Goal: Find specific page/section: Find specific page/section

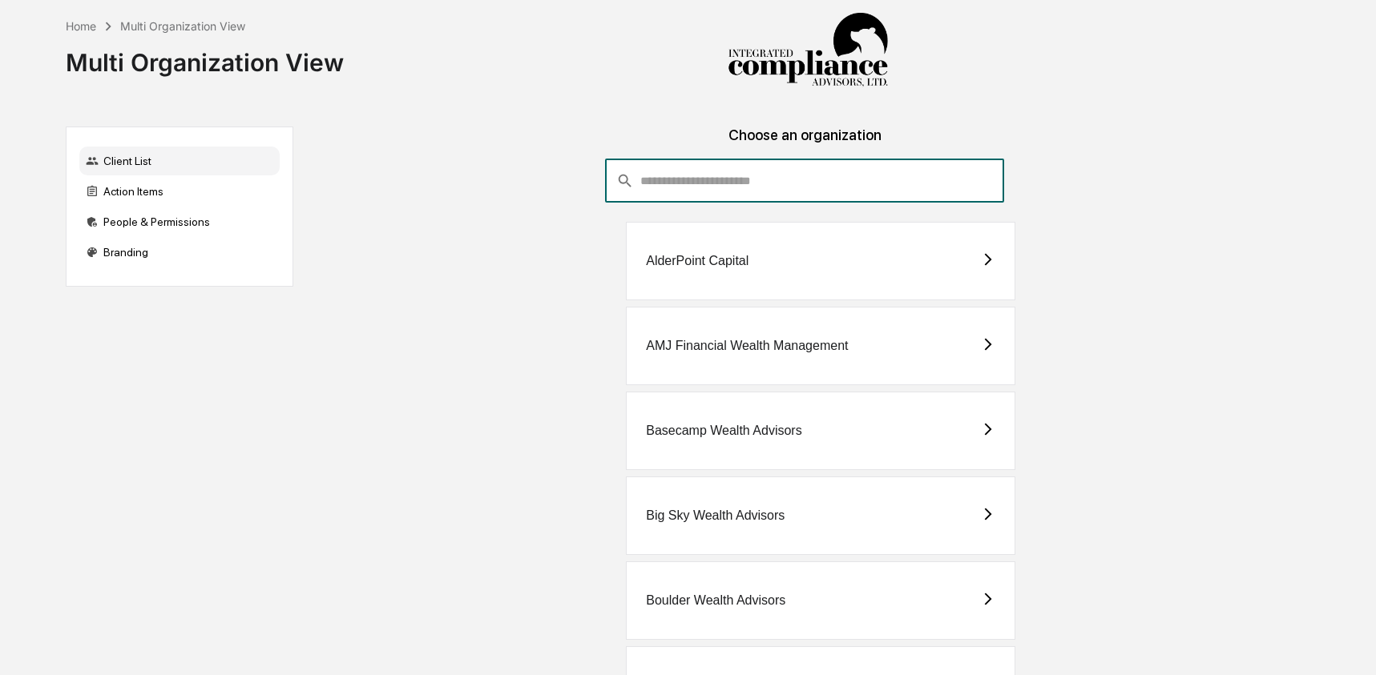
click at [671, 176] on input "consultant-dashboard__filter-organizations-search-bar" at bounding box center [822, 180] width 364 height 43
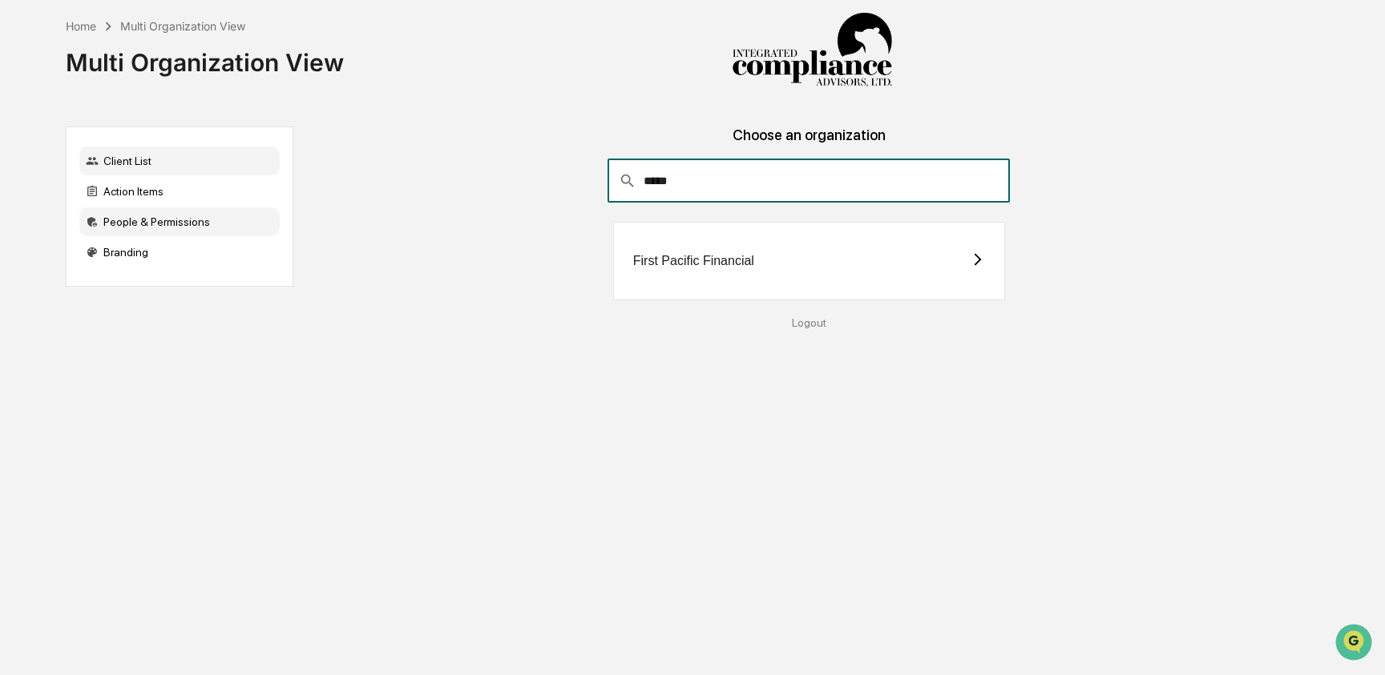
type input "*****"
click at [169, 222] on div "People & Permissions" at bounding box center [179, 222] width 200 height 29
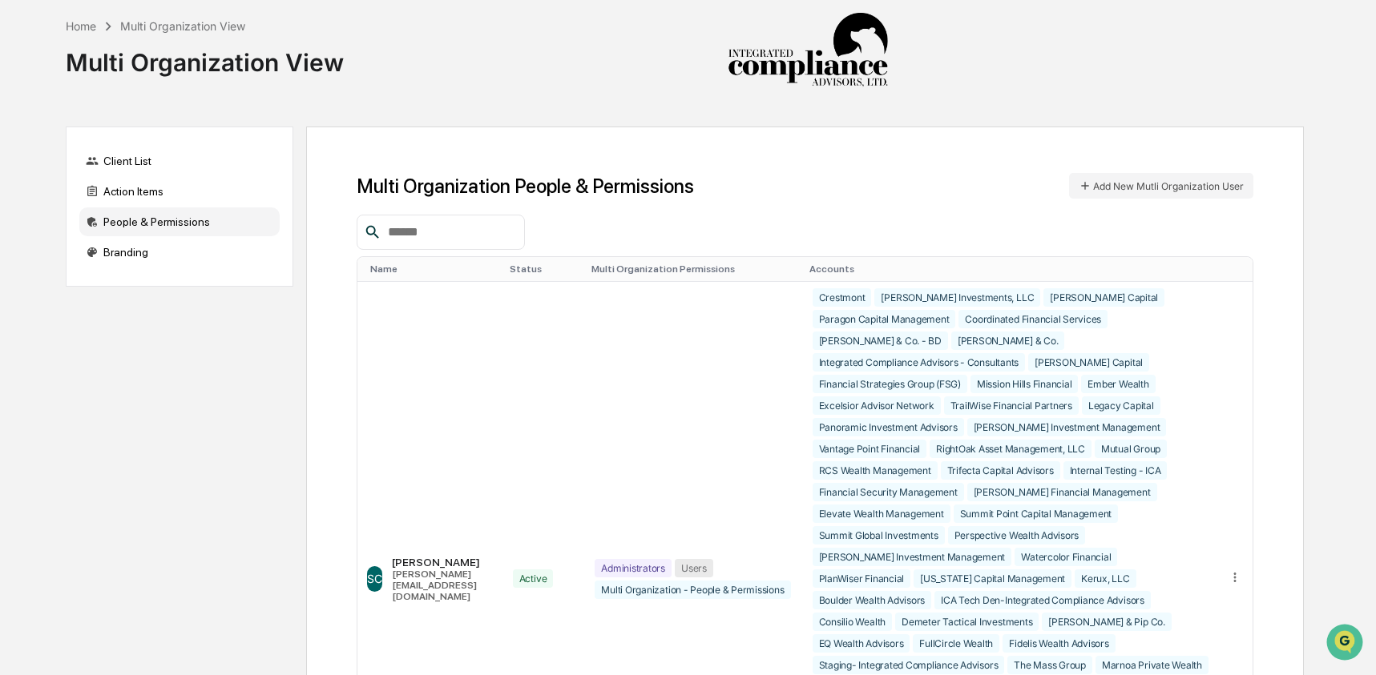
click at [439, 228] on input "text" at bounding box center [449, 232] width 136 height 21
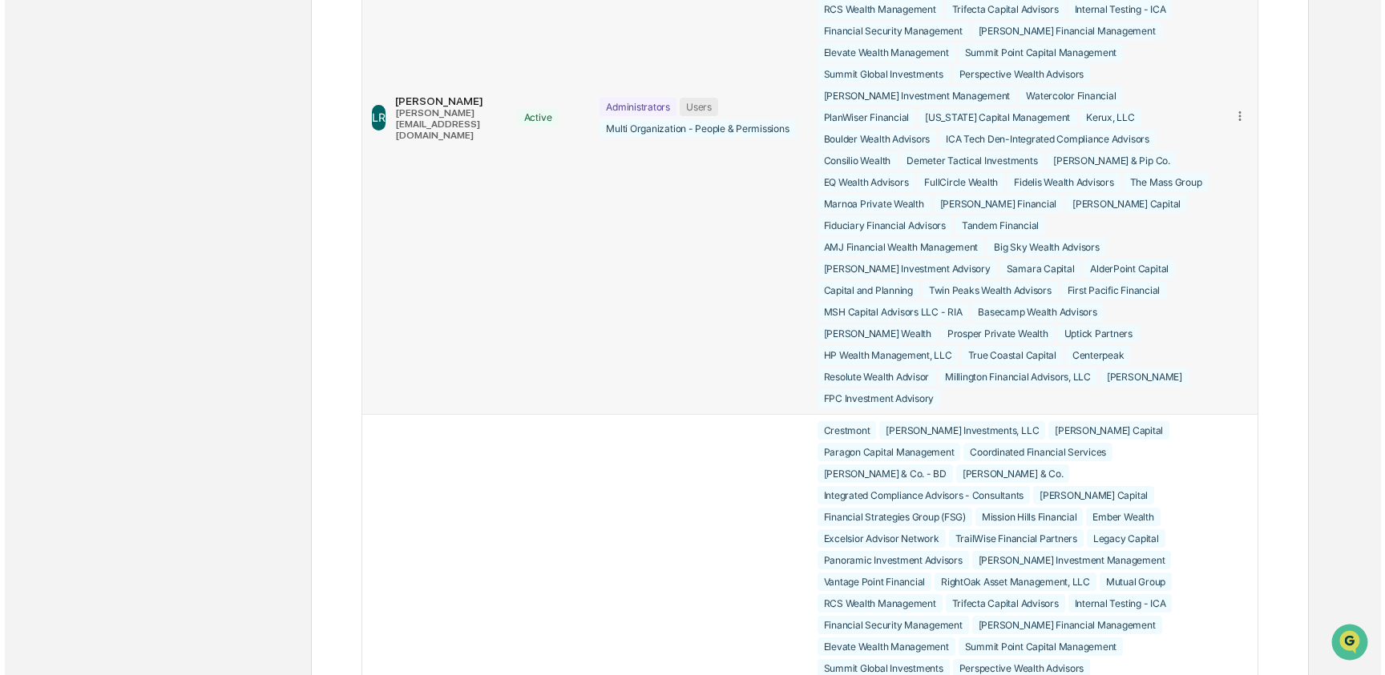
scroll to position [1777, 0]
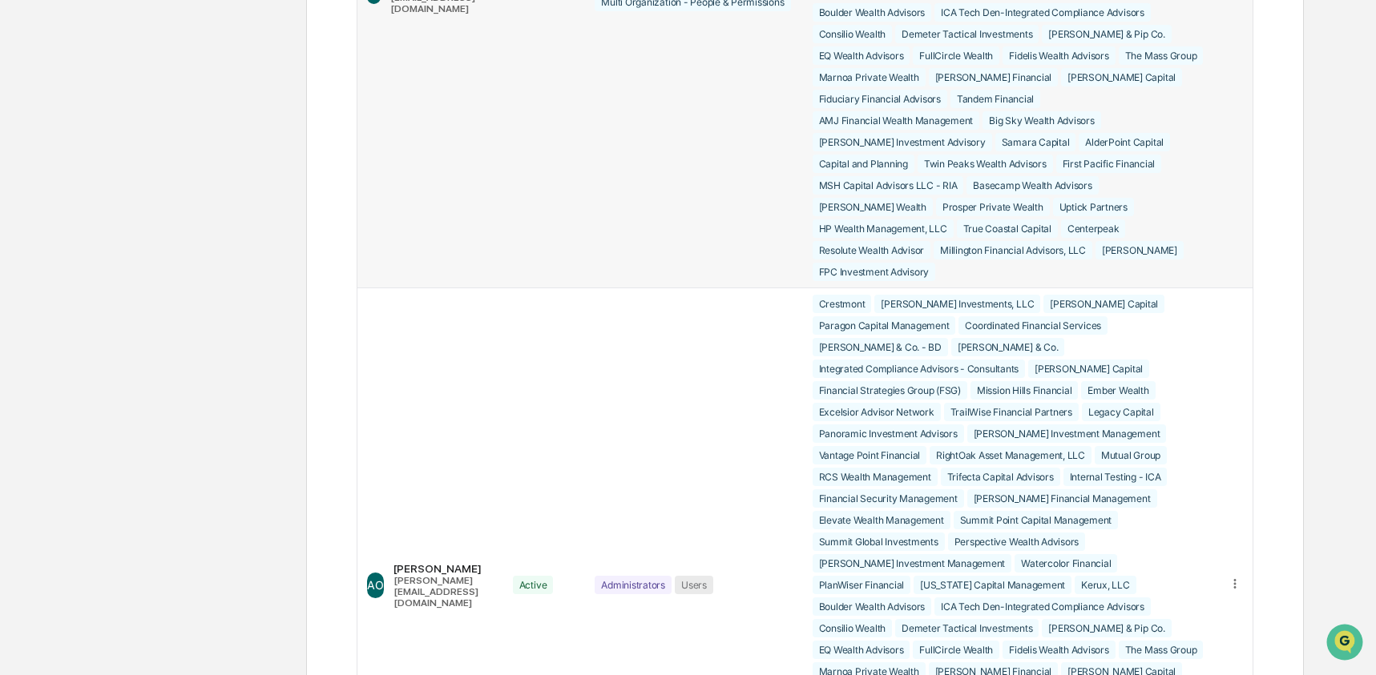
click at [1199, 21] on div "Edit Accounts" at bounding box center [1173, 13] width 112 height 15
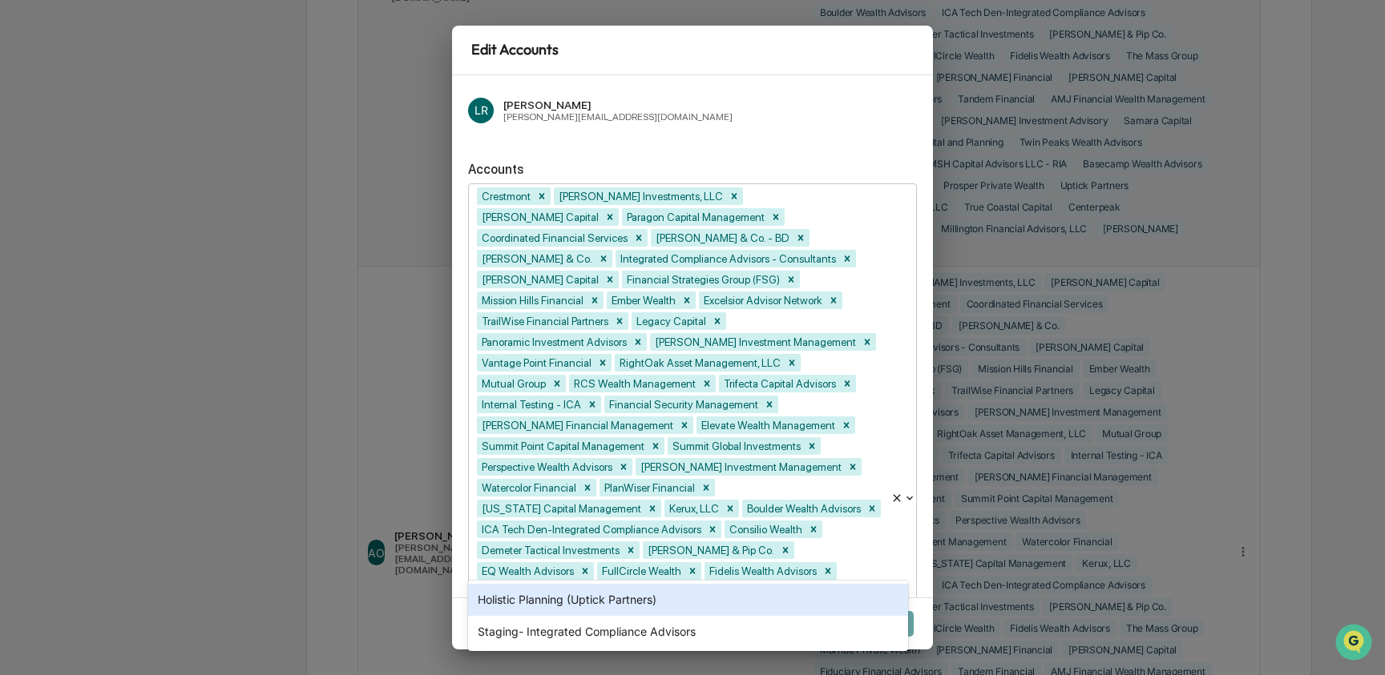
click at [872, 586] on body "Home Multi Organization View Multi Organization View Client List Action Items P…" at bounding box center [692, 573] width 1385 height 4701
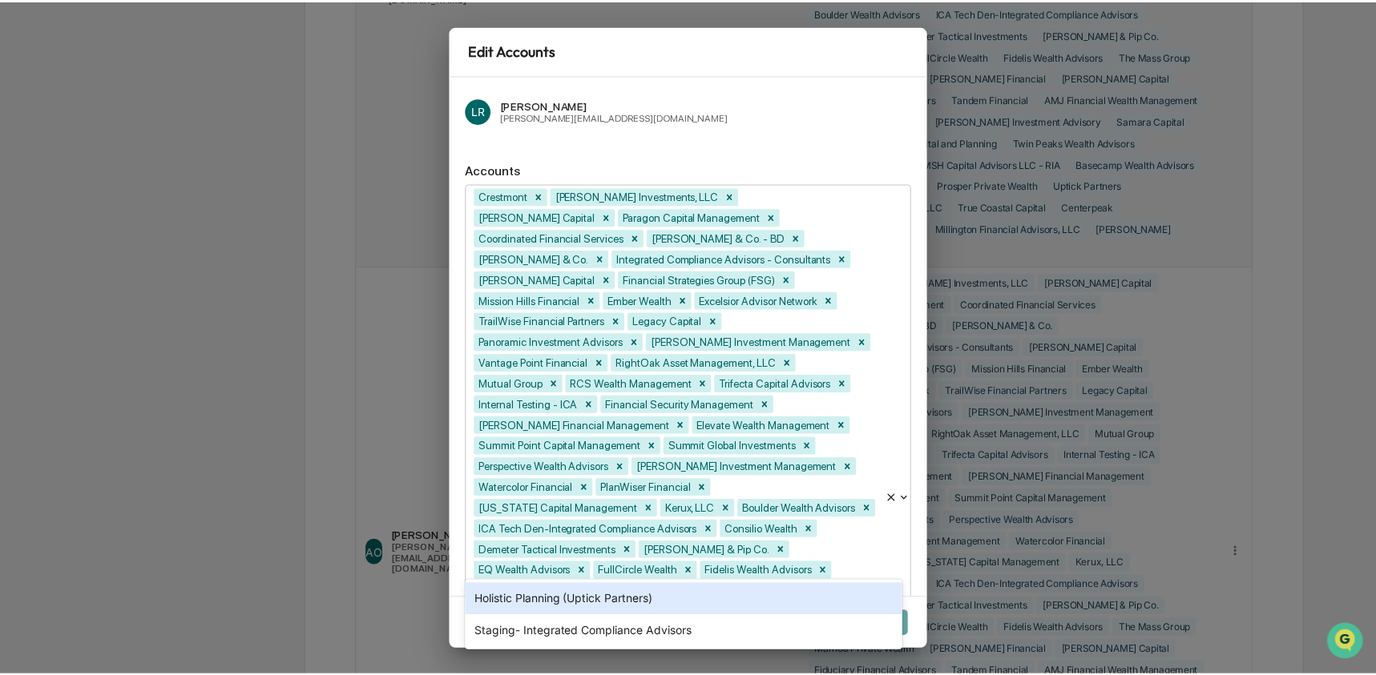
scroll to position [255, 0]
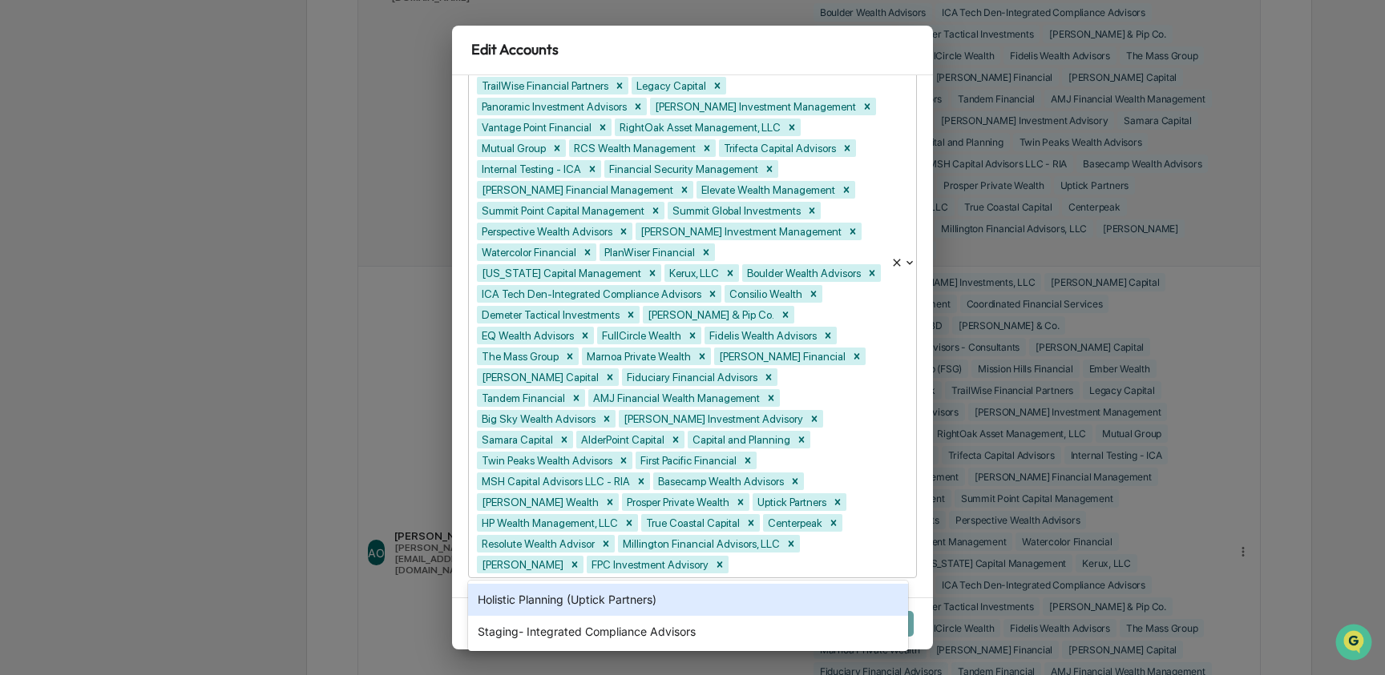
click at [280, 530] on div "Edit Accounts [PERSON_NAME] Rider [EMAIL_ADDRESS][DOMAIN_NAME] Accounts Holisti…" at bounding box center [692, 337] width 1385 height 675
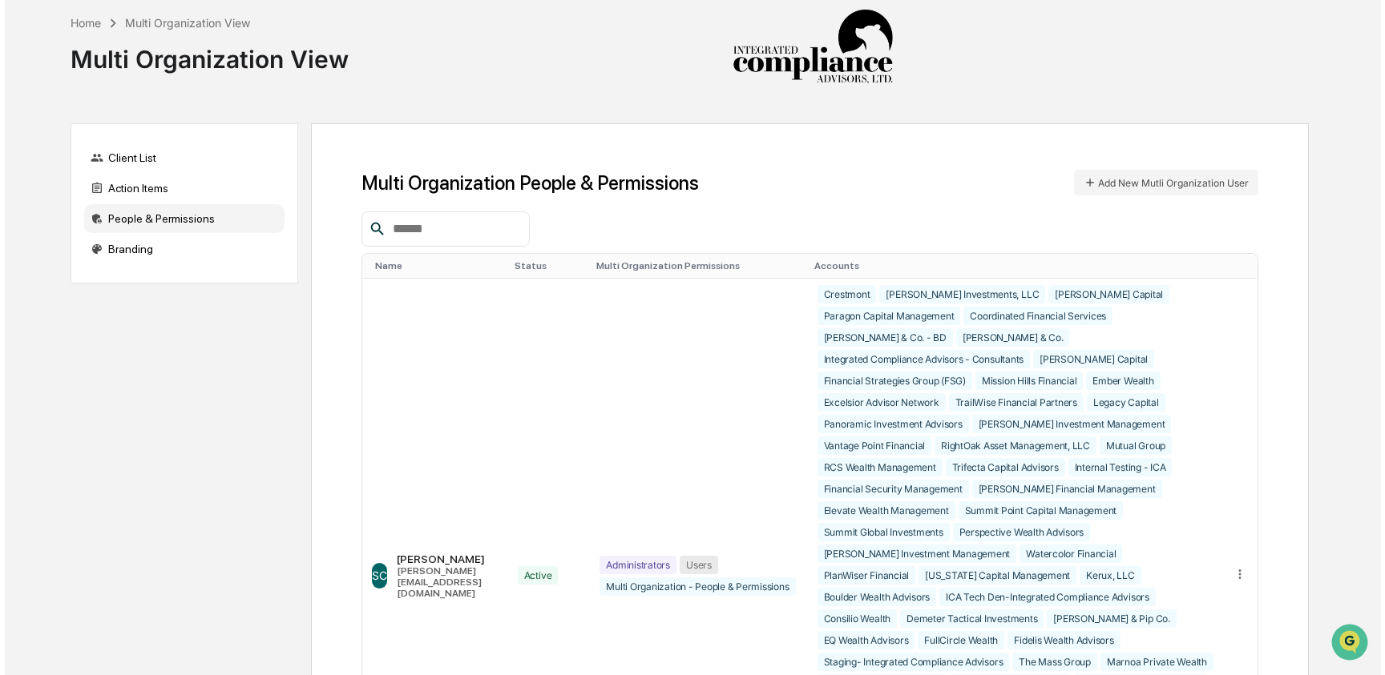
scroll to position [0, 0]
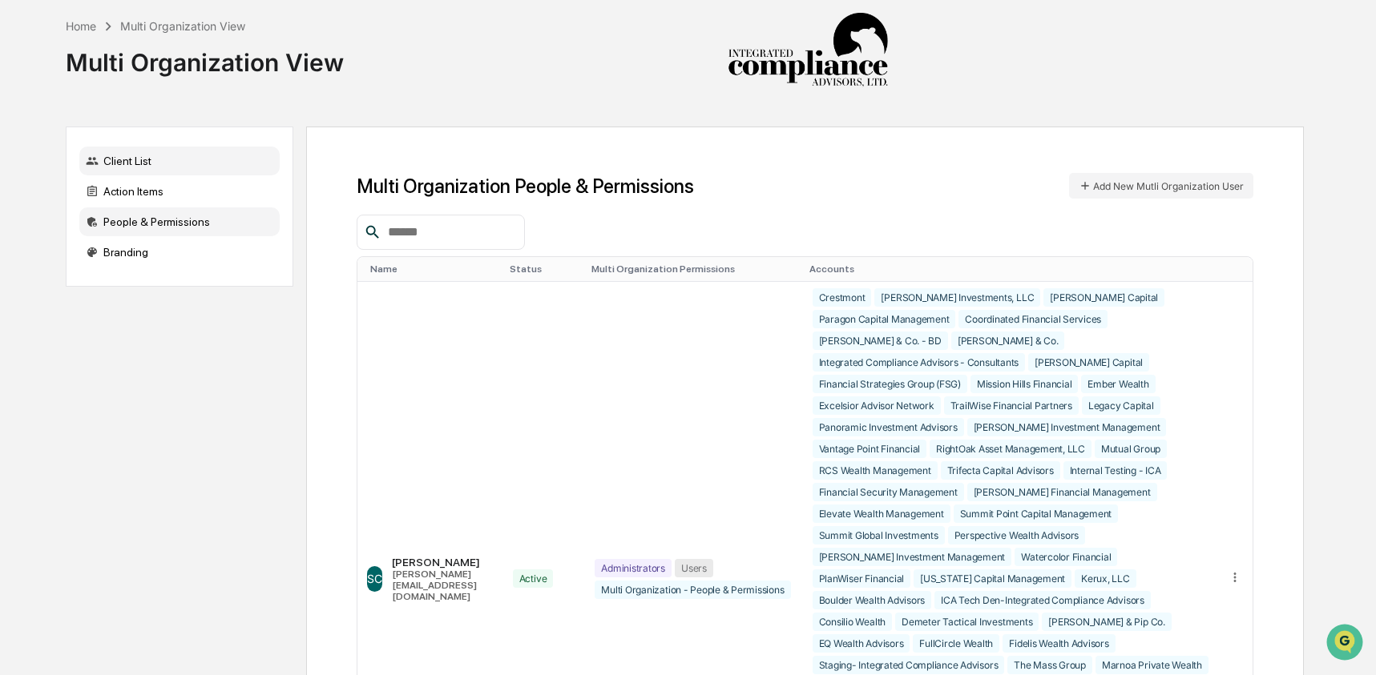
click at [123, 159] on div "Client List" at bounding box center [179, 161] width 200 height 29
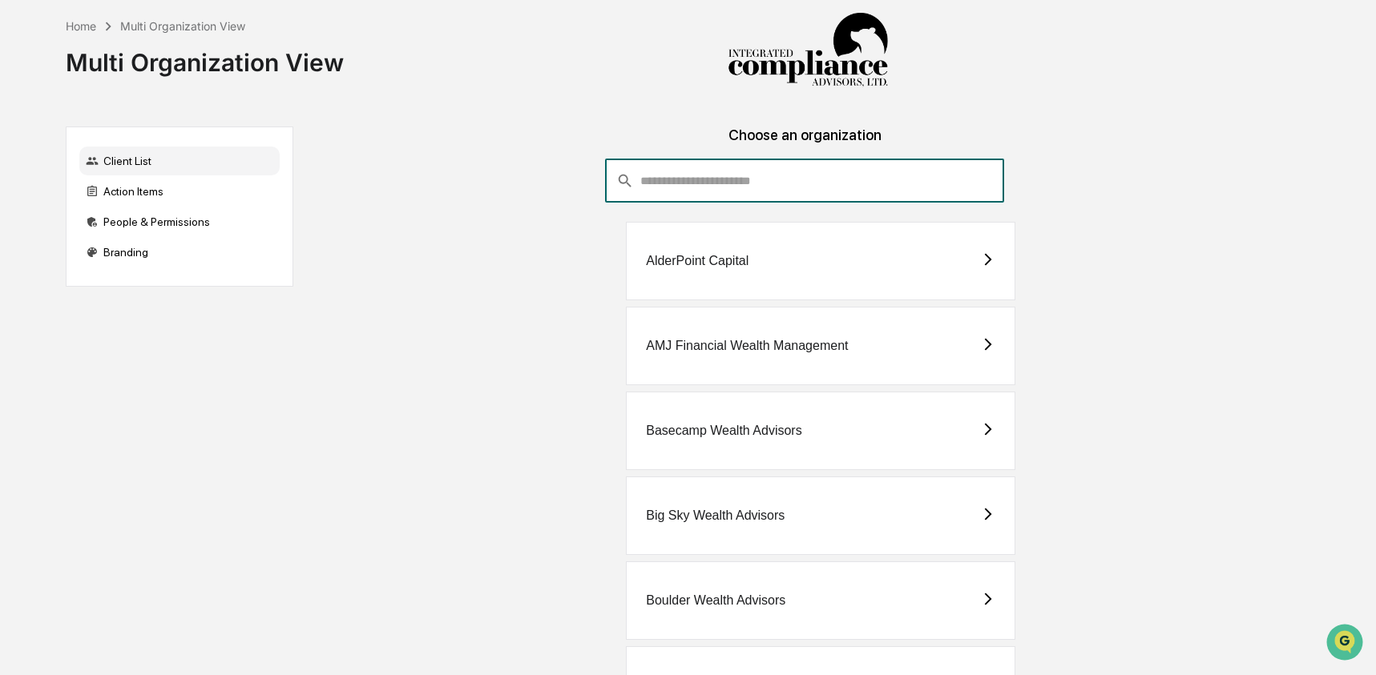
click at [796, 189] on input "consultant-dashboard__filter-organizations-search-bar" at bounding box center [822, 180] width 364 height 43
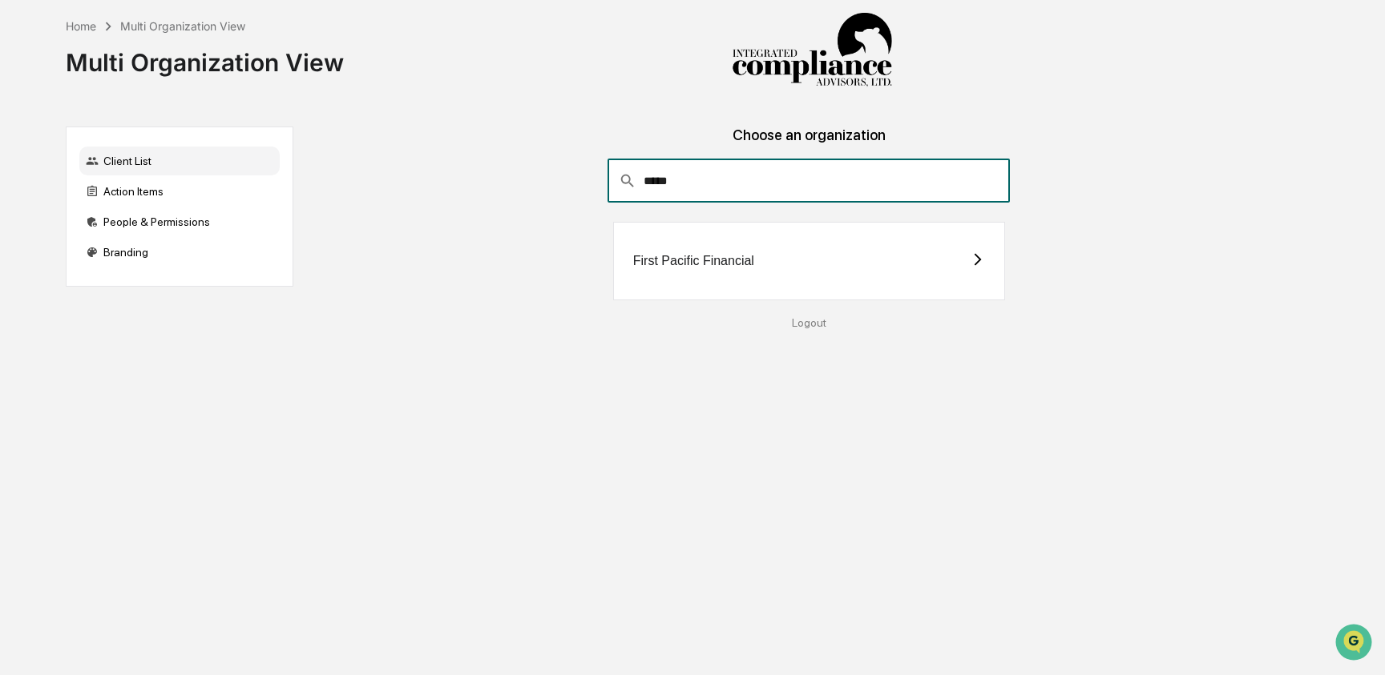
type input "*****"
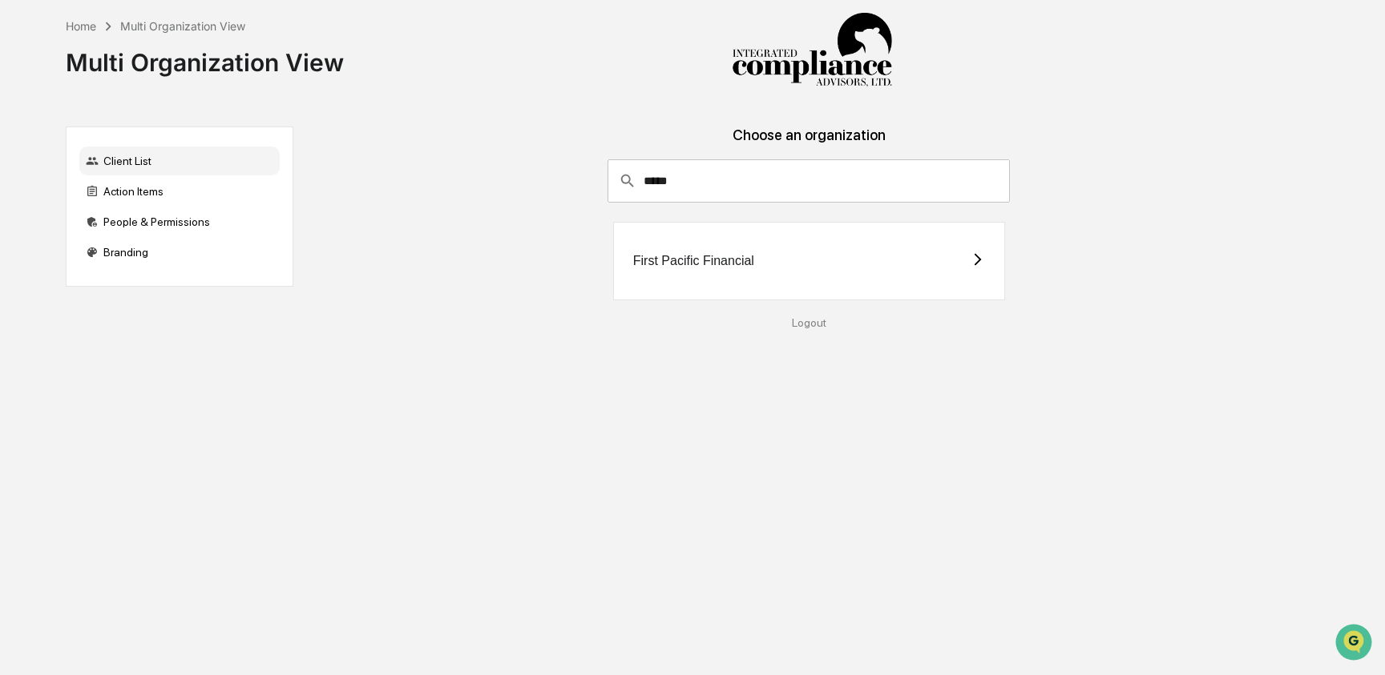
click at [716, 242] on div "First Pacific Financial" at bounding box center [809, 261] width 392 height 79
